Goal: Find specific page/section: Find specific page/section

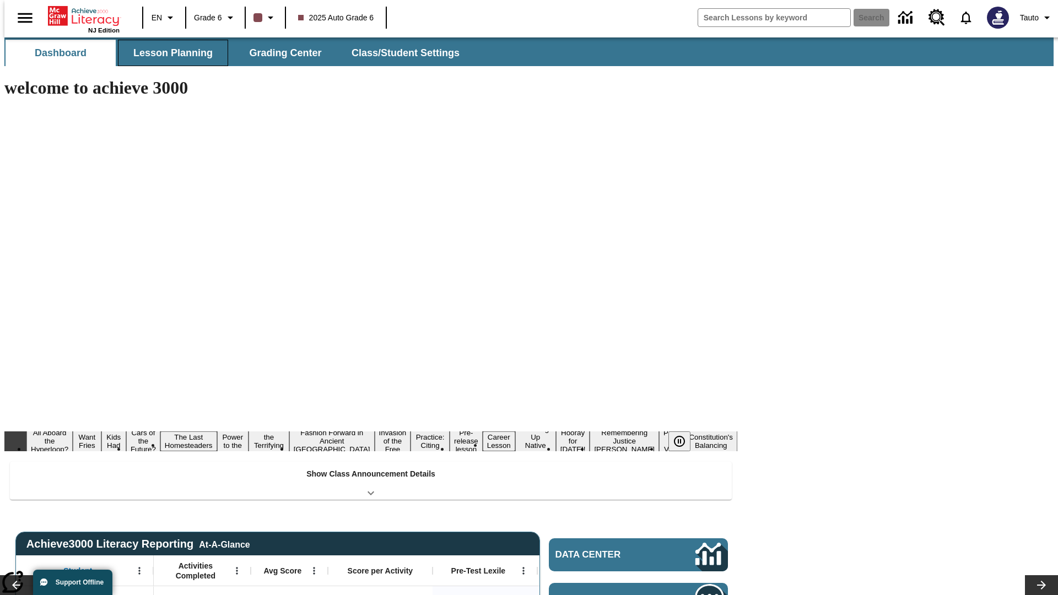
click at [169, 53] on span "Lesson Planning" at bounding box center [172, 53] width 79 height 13
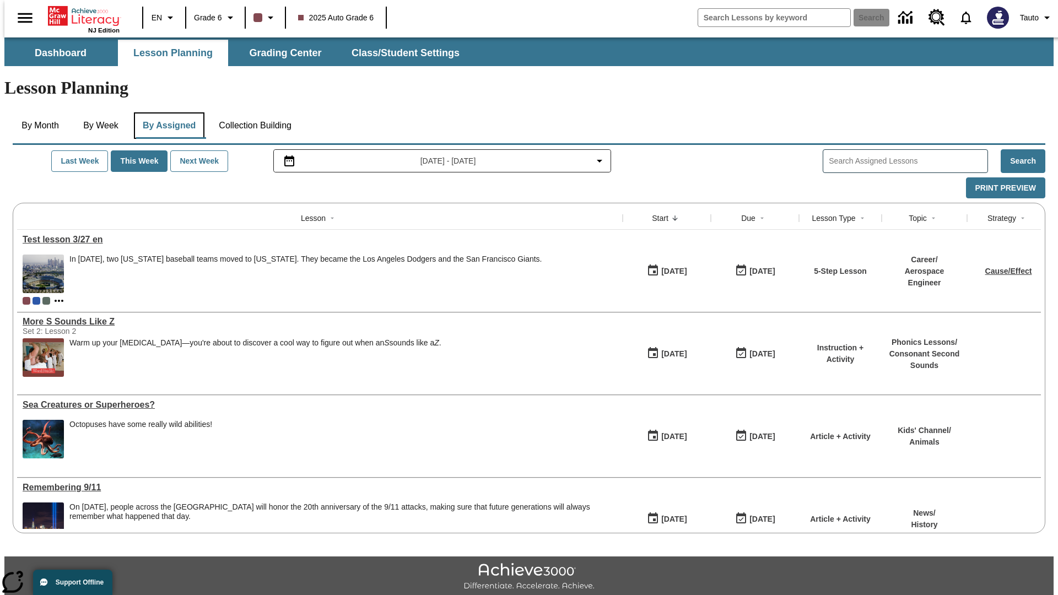
click at [166, 112] on button "By Assigned" at bounding box center [169, 125] width 71 height 26
type input "Test lesson 3/27 en"
